Goal: Find specific page/section: Find specific page/section

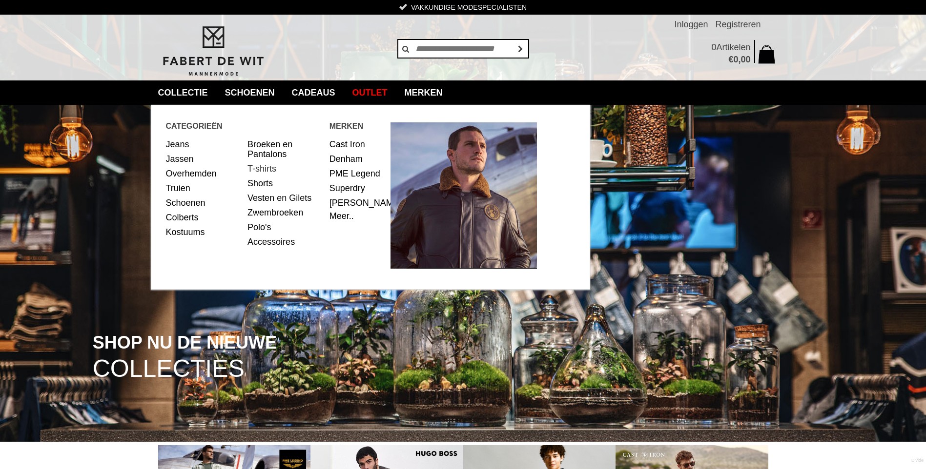
click at [254, 169] on link "T-shirts" at bounding box center [284, 169] width 75 height 15
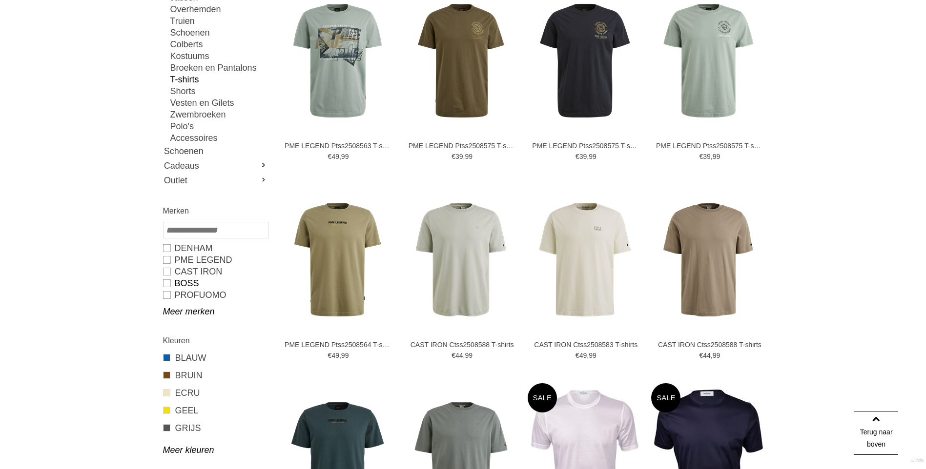
scroll to position [195, 0]
click at [190, 312] on link "Meer merken" at bounding box center [215, 312] width 105 height 12
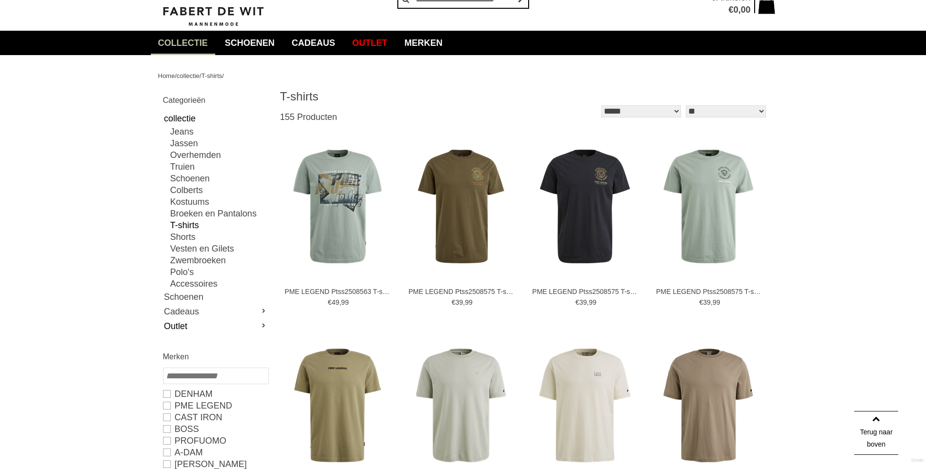
scroll to position [49, 0]
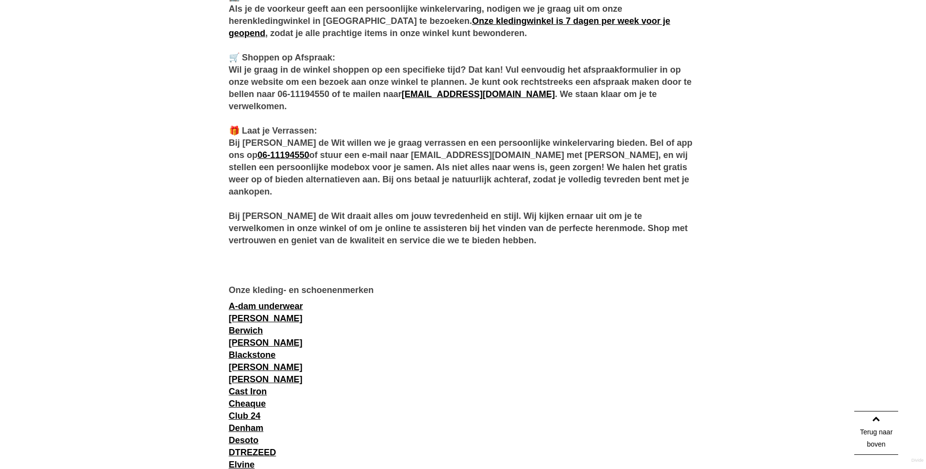
scroll to position [830, 0]
